Goal: Find specific page/section: Find specific page/section

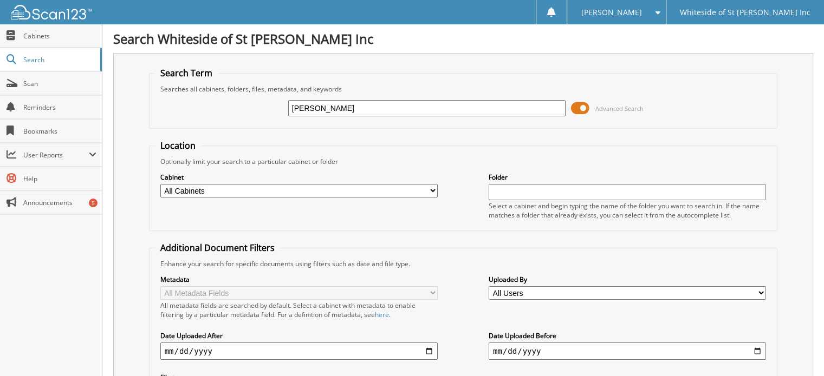
type input "[PERSON_NAME]"
type input "grieves"
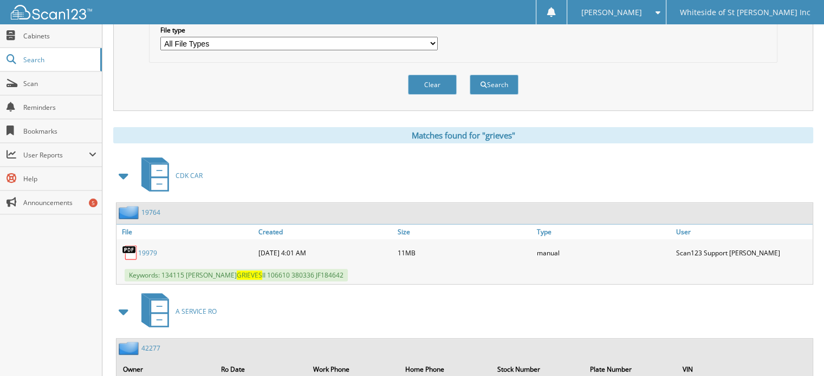
scroll to position [487, 0]
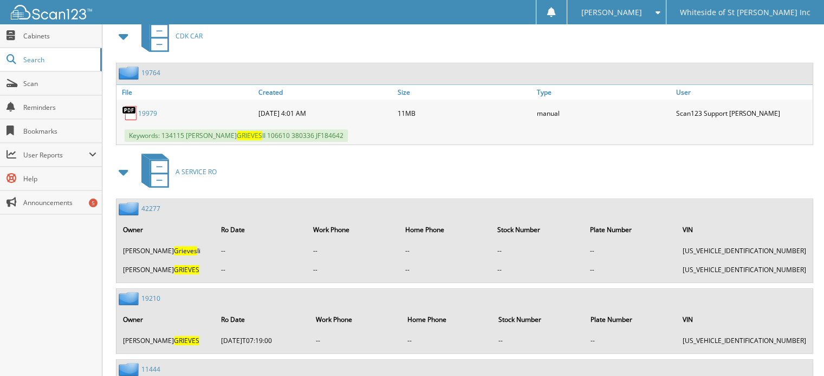
click at [144, 109] on link "19979" at bounding box center [147, 113] width 19 height 9
